Goal: Navigation & Orientation: Find specific page/section

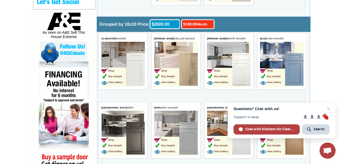
scroll to position [277, 0]
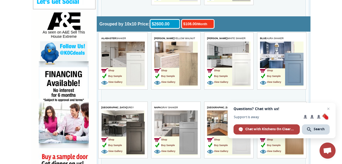
click at [293, 80] on img at bounding box center [294, 69] width 18 height 33
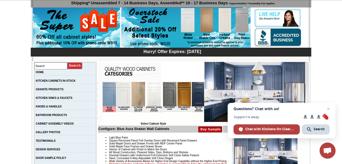
scroll to position [37, 0]
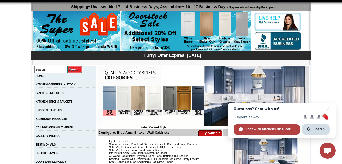
click at [111, 106] on img at bounding box center [110, 98] width 14 height 24
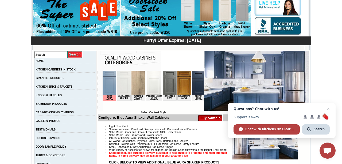
scroll to position [63, 0]
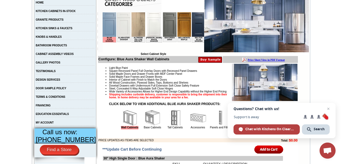
scroll to position [111, 0]
